Goal: Information Seeking & Learning: Learn about a topic

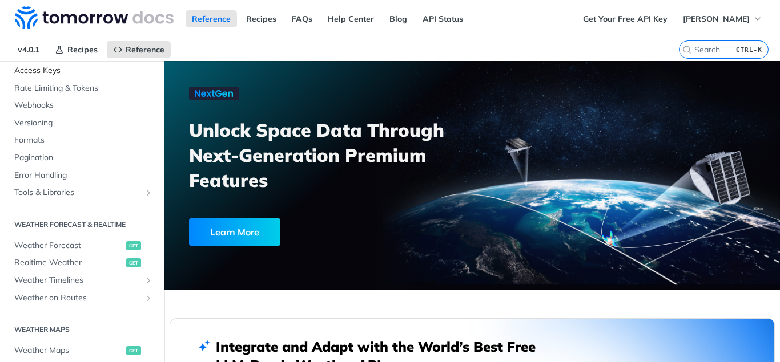
scroll to position [137, 0]
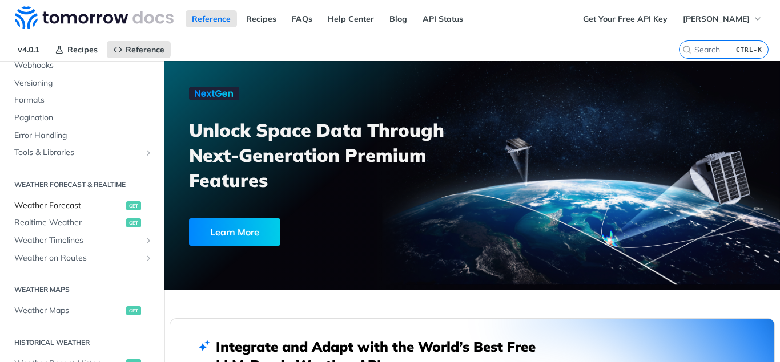
click at [60, 208] on span "Weather Forecast" at bounding box center [68, 205] width 109 height 11
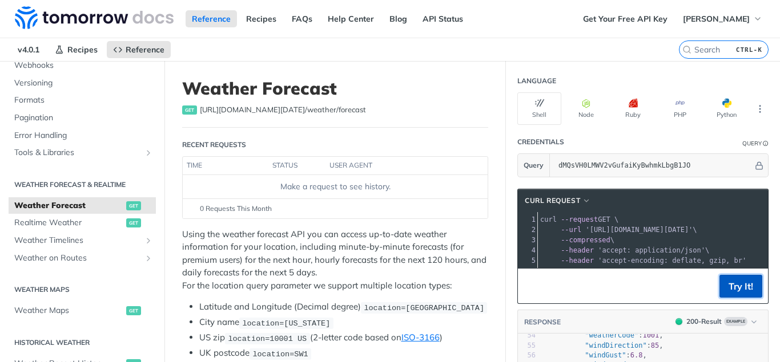
click at [740, 288] on button "Try It!" at bounding box center [740, 286] width 43 height 23
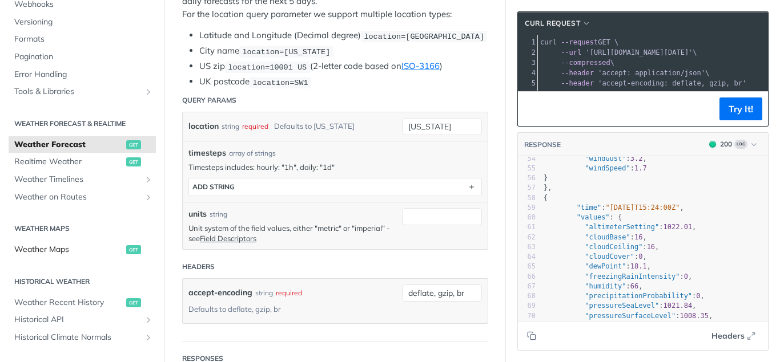
click at [54, 250] on span "Weather Maps" at bounding box center [68, 249] width 109 height 11
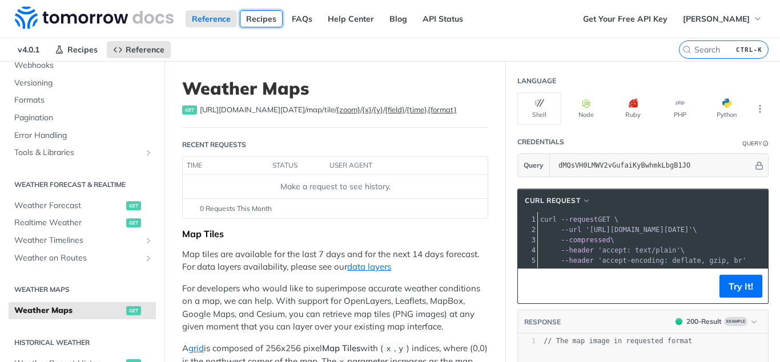
click at [261, 16] on link "Recipes" at bounding box center [261, 18] width 43 height 17
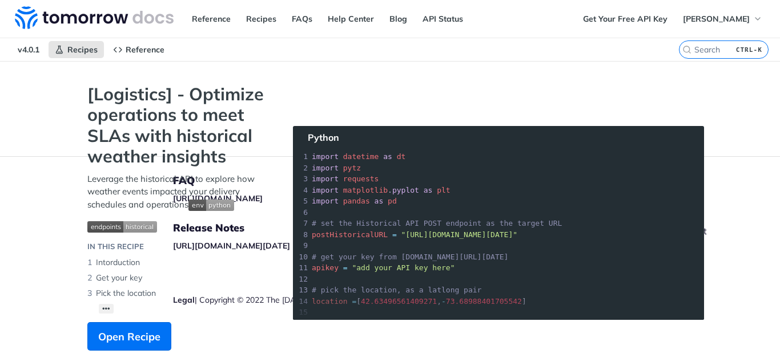
click at [690, 149] on section "[Logistics] - Optimize operations to meet SLAs with historical weather insights…" at bounding box center [390, 229] width 628 height 290
click at [566, 244] on section "[Logistics] - Optimize operations to meet SLAs with historical weather insights…" at bounding box center [390, 229] width 628 height 290
click at [534, 93] on section "[Logistics] - Optimize operations to meet SLAs with historical weather insights…" at bounding box center [390, 229] width 628 height 290
